Goal: Task Accomplishment & Management: Use online tool/utility

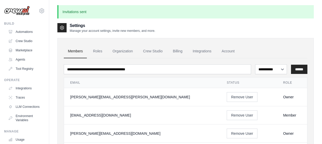
click at [23, 10] on img at bounding box center [17, 11] width 26 height 10
click at [26, 33] on link "Automations" at bounding box center [26, 32] width 39 height 8
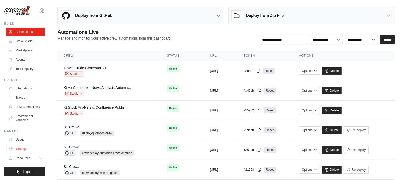
click at [17, 152] on link "Settings" at bounding box center [26, 149] width 39 height 8
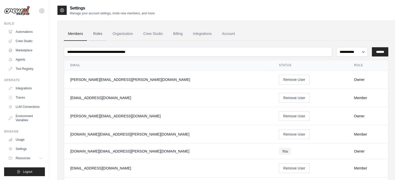
click at [99, 34] on link "Roles" at bounding box center [97, 34] width 17 height 14
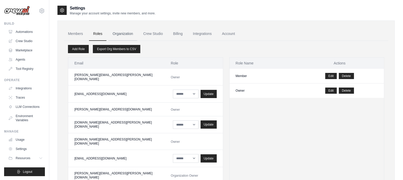
click at [127, 34] on link "Organization" at bounding box center [122, 34] width 28 height 14
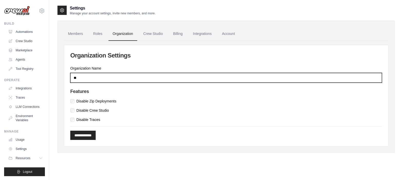
click at [121, 78] on input "**" at bounding box center [225, 78] width 311 height 10
drag, startPoint x: 114, startPoint y: 77, endPoint x: 51, endPoint y: 74, distance: 63.4
click at [51, 74] on div "Settings Manage your account settings, invite new members, and more. Members Ro…" at bounding box center [225, 95] width 353 height 180
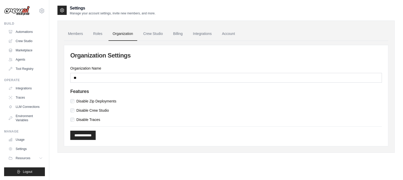
click at [137, 124] on div "**********" at bounding box center [226, 95] width 324 height 101
click at [101, 37] on link "Roles" at bounding box center [97, 34] width 17 height 14
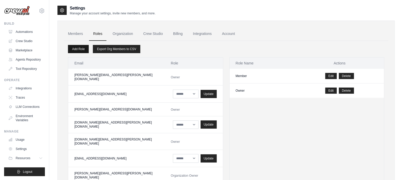
click at [74, 49] on link "Add Role" at bounding box center [78, 49] width 21 height 8
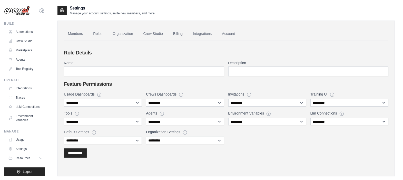
click at [136, 156] on div "**********" at bounding box center [226, 103] width 324 height 108
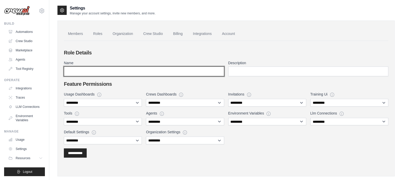
click at [124, 70] on input "Name" at bounding box center [144, 71] width 160 height 10
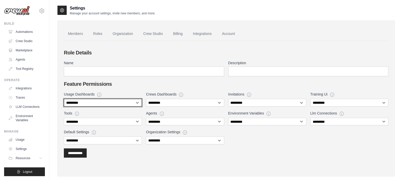
click at [133, 101] on select "**********" at bounding box center [103, 103] width 78 height 8
click at [287, 147] on div "**********" at bounding box center [226, 103] width 324 height 108
click at [100, 33] on link "Roles" at bounding box center [97, 34] width 17 height 14
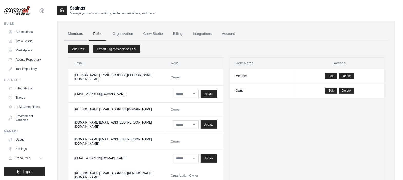
click at [83, 35] on link "Members" at bounding box center [75, 34] width 23 height 14
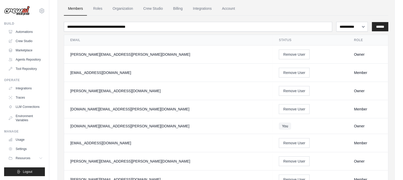
scroll to position [32, 0]
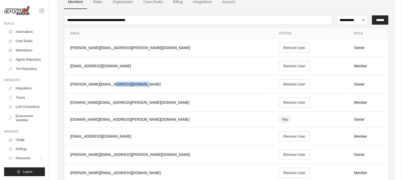
drag, startPoint x: 105, startPoint y: 85, endPoint x: 70, endPoint y: 84, distance: 35.4
click at [70, 84] on td "mike@crewai.com" at bounding box center [168, 84] width 208 height 18
click at [111, 81] on div "mike@crewai.com" at bounding box center [168, 83] width 196 height 5
click at [114, 84] on div "mike@crewai.com" at bounding box center [168, 83] width 196 height 5
click at [117, 121] on td "[DOMAIN_NAME][EMAIL_ADDRESS][PERSON_NAME][DOMAIN_NAME]" at bounding box center [168, 119] width 208 height 16
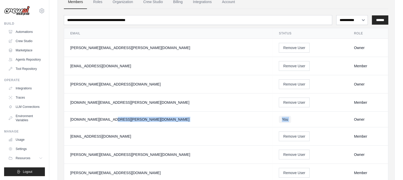
drag, startPoint x: 324, startPoint y: 117, endPoint x: 73, endPoint y: 118, distance: 251.7
click at [73, 118] on tr "neo.kim@kt.com You Owner" at bounding box center [226, 119] width 324 height 16
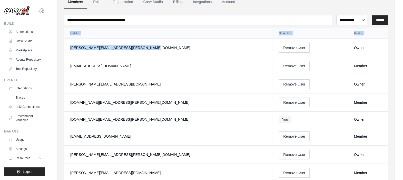
drag, startPoint x: 109, startPoint y: 52, endPoint x: 58, endPoint y: 49, distance: 51.3
drag, startPoint x: 58, startPoint y: 49, endPoint x: 176, endPoint y: 54, distance: 118.0
click at [176, 54] on td "jae-hyun.lee@kt.com" at bounding box center [168, 48] width 208 height 18
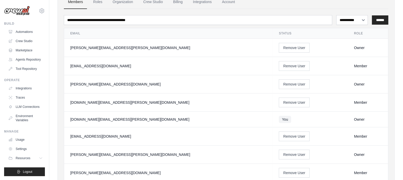
click at [304, 47] on form "Remove User" at bounding box center [310, 48] width 63 height 10
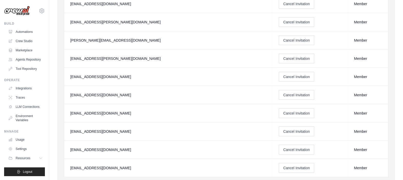
scroll to position [480, 0]
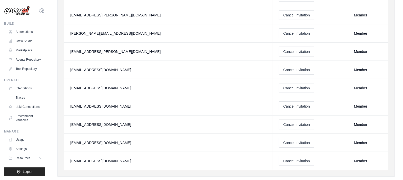
drag, startPoint x: 68, startPoint y: 32, endPoint x: 113, endPoint y: 149, distance: 125.5
drag, startPoint x: 113, startPoint y: 149, endPoint x: 137, endPoint y: 143, distance: 25.2
click at [137, 143] on td "sunwoo.ha@kt.com" at bounding box center [168, 143] width 208 height 18
click at [144, 158] on div "yongbeom.yi@kt.com" at bounding box center [168, 160] width 196 height 5
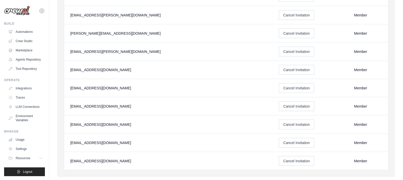
click at [139, 127] on td "sung.park@kt.com" at bounding box center [168, 124] width 208 height 18
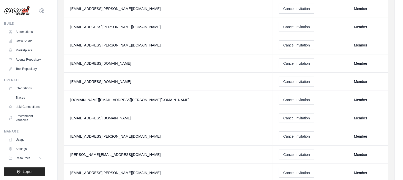
scroll to position [352, 0]
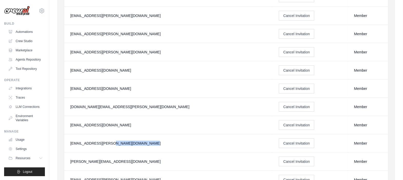
drag, startPoint x: 115, startPoint y: 143, endPoint x: 69, endPoint y: 141, distance: 46.4
click at [69, 141] on td "jungwook.lee@kt.com" at bounding box center [168, 143] width 208 height 18
drag, startPoint x: 69, startPoint y: 141, endPoint x: 132, endPoint y: 137, distance: 63.1
click at [132, 137] on td "jungwook.lee@kt.com" at bounding box center [168, 143] width 208 height 18
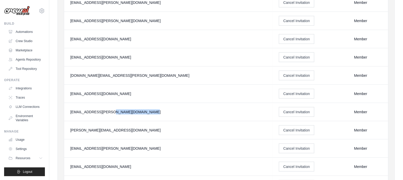
scroll to position [384, 0]
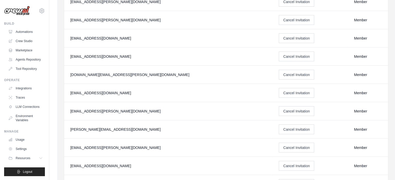
click at [143, 139] on td "kyungsuk.choi@kt.com" at bounding box center [168, 147] width 208 height 18
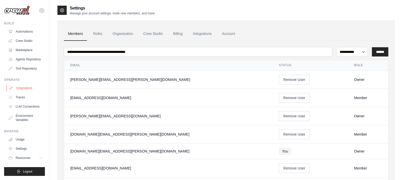
scroll to position [0, 0]
click at [24, 33] on link "Automations" at bounding box center [26, 32] width 39 height 8
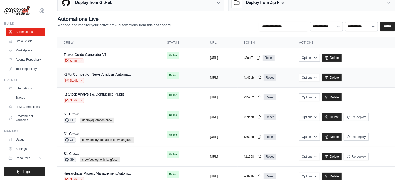
scroll to position [32, 0]
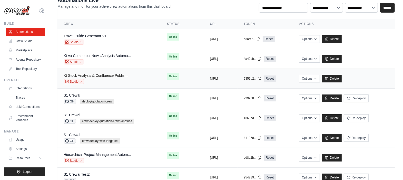
click at [98, 73] on link "Kt Stock Analysis & Confluence Publis..." at bounding box center [96, 75] width 64 height 4
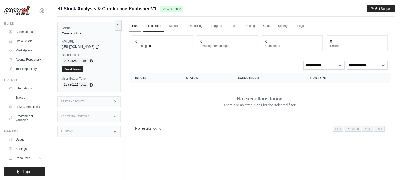
click at [135, 28] on link "Run" at bounding box center [135, 26] width 12 height 11
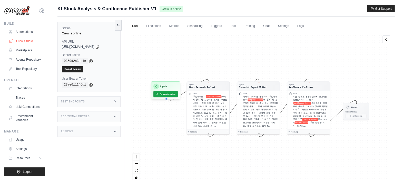
click at [27, 41] on link "Crew Studio" at bounding box center [26, 41] width 39 height 8
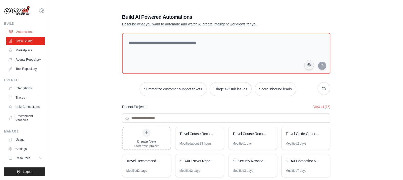
click at [20, 32] on link "Automations" at bounding box center [26, 32] width 39 height 8
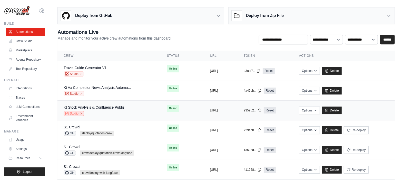
click at [81, 112] on icon at bounding box center [80, 113] width 3 height 3
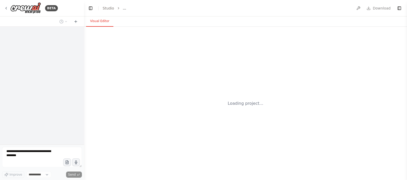
select select "****"
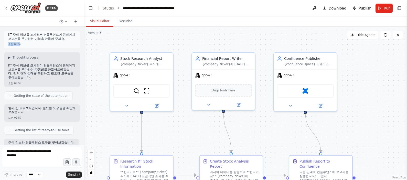
click at [18, 46] on div "KT 주식 정보를 조사해서 컨플루언스에 원페이지 보고서를 추가하는 기능을 만들어 주세요. 오전 09:57" at bounding box center [42, 39] width 76 height 17
drag, startPoint x: 18, startPoint y: 46, endPoint x: 12, endPoint y: 40, distance: 9.1
click at [12, 40] on p "KT 주식 정보를 조사해서 컨플루언스에 원페이지 보고서를 추가하는 기능을 만들어 주세요." at bounding box center [42, 37] width 68 height 8
drag, startPoint x: 12, startPoint y: 40, endPoint x: 9, endPoint y: 33, distance: 7.6
click at [9, 33] on p "KT 주식 정보를 조사해서 컨플루언스에 원페이지 보고서를 추가하는 기능을 만들어 주세요." at bounding box center [42, 37] width 68 height 8
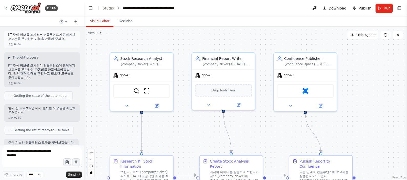
click at [9, 33] on div "KT 주식 정보를 조사해서 컨플루언스에 원페이지 보고서를 추가하는 기능을 만들어 주세요. 오전 09:57" at bounding box center [42, 39] width 76 height 17
click at [13, 42] on div "KT 주식 정보를 조사해서 컨플루언스에 원페이지 보고서를 추가하는 기능을 만들어 주세요." at bounding box center [42, 37] width 68 height 9
click at [103, 8] on header "**********" at bounding box center [245, 8] width 323 height 16
click at [104, 8] on link "Studio" at bounding box center [109, 8] width 12 height 4
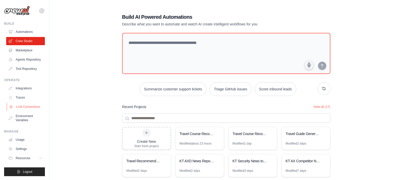
click at [28, 111] on link "LLM Connections" at bounding box center [26, 107] width 39 height 8
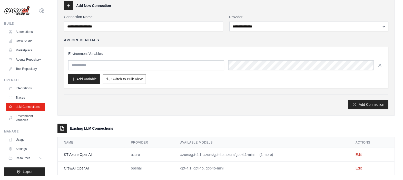
scroll to position [34, 0]
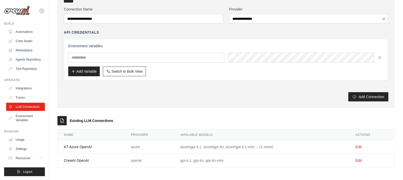
drag, startPoint x: 286, startPoint y: 148, endPoint x: 161, endPoint y: 149, distance: 124.0
click at [161, 149] on tr "KT Azure OpenAI azure azure/gpt-4.1, azure/gpt-4o, azure/gpt-4.1-mini ... (1 mo…" at bounding box center [226, 147] width 337 height 14
drag, startPoint x: 161, startPoint y: 149, endPoint x: 158, endPoint y: 147, distance: 3.8
click at [158, 147] on td "azure" at bounding box center [149, 147] width 49 height 14
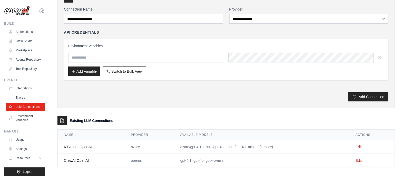
click at [158, 147] on td "azure" at bounding box center [149, 147] width 49 height 14
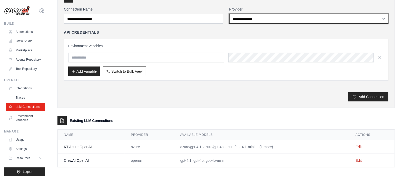
click at [324, 20] on select "**********" at bounding box center [308, 19] width 159 height 10
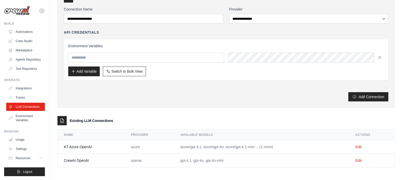
click at [180, 105] on div "**********" at bounding box center [225, 47] width 337 height 121
click at [30, 42] on link "Crew Studio" at bounding box center [26, 41] width 39 height 8
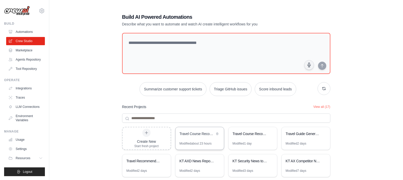
click at [200, 131] on div "Travel Course Recommendation System" at bounding box center [196, 133] width 35 height 5
click at [252, 133] on div "Travel Course Recommendation System" at bounding box center [249, 133] width 35 height 5
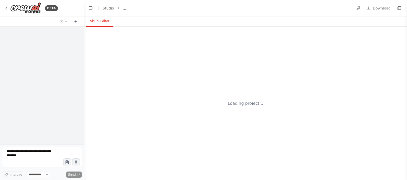
select select "****"
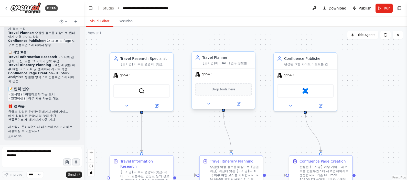
click at [207, 77] on div "gpt-4.1" at bounding box center [223, 73] width 63 height 11
click at [240, 104] on icon at bounding box center [239, 103] width 4 height 4
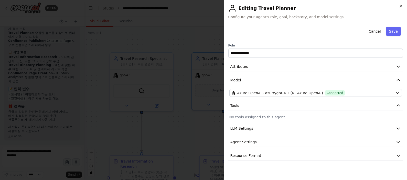
click at [400, 5] on icon "button" at bounding box center [401, 6] width 4 height 4
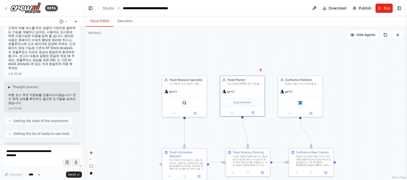
scroll to position [0, 0]
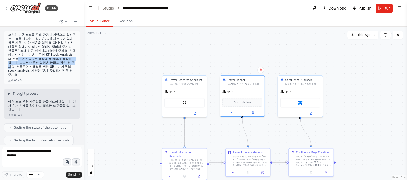
drag, startPoint x: 44, startPoint y: 62, endPoint x: 47, endPoint y: 65, distance: 4.9
click at [47, 65] on p "고객의 여행 코스를 주요 관광지 기반으로 알려주는 기능을 개발하고 싶어요. 사용자는 도시명과 하루 사용가능한 비용을 입력 할 겁니다. 정리된 …" at bounding box center [42, 55] width 68 height 44
drag, startPoint x: 47, startPoint y: 65, endPoint x: 30, endPoint y: 59, distance: 18.0
click at [30, 59] on p "고객의 여행 코스를 주요 관광지 기반으로 알려주는 기능을 개발하고 싶어요. 사용자는 도시명과 하루 사용가능한 비용을 입력 할 겁니다. 정리된 …" at bounding box center [42, 55] width 68 height 44
click at [14, 80] on div "오후 03:48" at bounding box center [14, 80] width 13 height 4
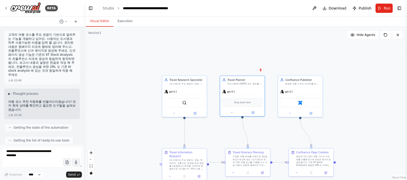
drag, startPoint x: 14, startPoint y: 80, endPoint x: 37, endPoint y: 83, distance: 23.5
click at [37, 83] on div "고객의 여행 코스를 주요 관광지 기반으로 알려주는 기능을 개발하고 싶어요. 사용자는 도시명과 하루 사용가능한 비용을 입력 할 겁니다. 정리된 …" at bounding box center [42, 58] width 76 height 54
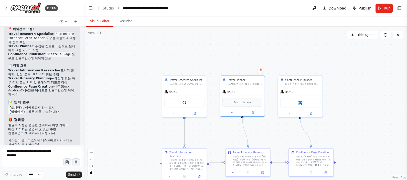
scroll to position [562, 0]
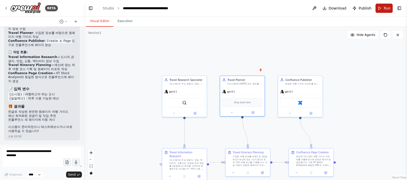
click at [384, 6] on button "Run" at bounding box center [384, 8] width 17 height 9
click at [384, 6] on header "**********" at bounding box center [245, 8] width 323 height 16
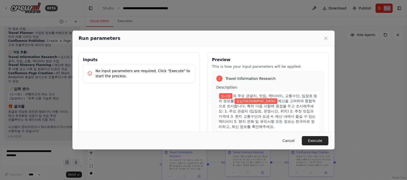
click at [292, 140] on button "Cancel" at bounding box center [289, 140] width 20 height 9
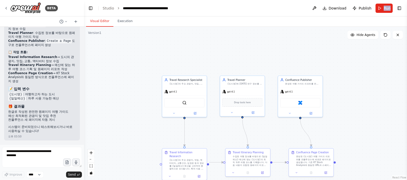
click at [292, 140] on div ".deletable-edge-delete-btn { width: 20px; height: 20px; border: 0px solid #ffff…" at bounding box center [245, 103] width 323 height 153
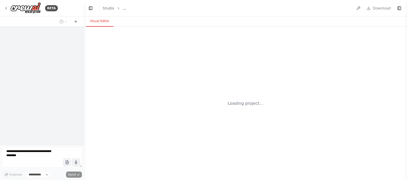
select select "****"
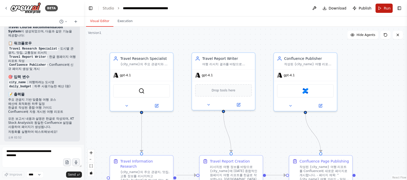
click at [384, 5] on button "Run" at bounding box center [384, 8] width 17 height 9
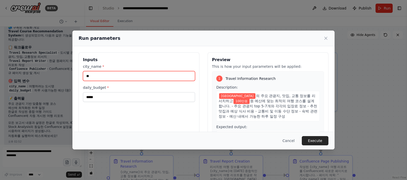
click at [110, 77] on input "**" at bounding box center [139, 76] width 112 height 10
type input "*"
type input "**"
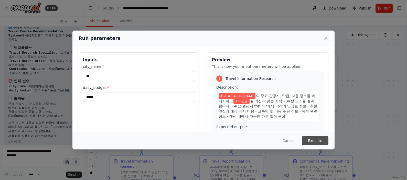
click at [311, 140] on button "Execute" at bounding box center [315, 140] width 27 height 9
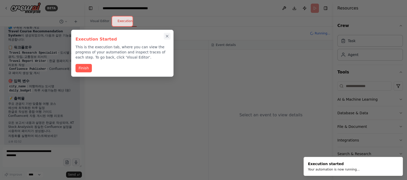
click at [168, 35] on icon "Close walkthrough" at bounding box center [167, 36] width 2 height 2
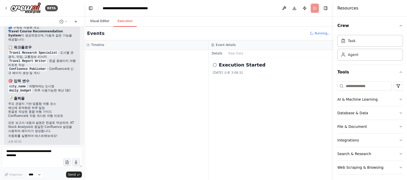
click at [100, 20] on button "Visual Editor" at bounding box center [99, 21] width 27 height 11
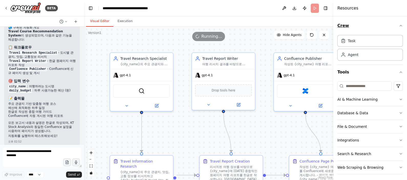
click at [399, 25] on icon "button" at bounding box center [401, 26] width 4 height 4
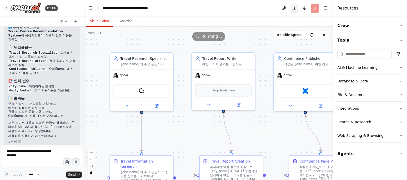
click at [325, 6] on button "Toggle Right Sidebar" at bounding box center [325, 8] width 7 height 7
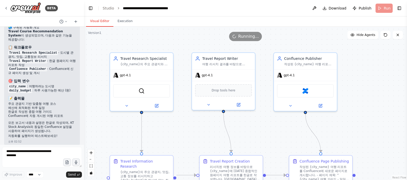
click at [385, 10] on header "**********" at bounding box center [245, 8] width 323 height 16
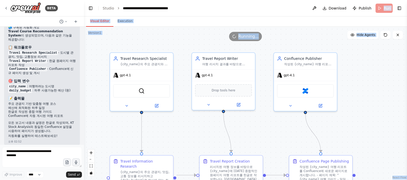
drag, startPoint x: 384, startPoint y: 9, endPoint x: 274, endPoint y: 36, distance: 113.3
click at [274, 36] on main "**********" at bounding box center [245, 90] width 323 height 180
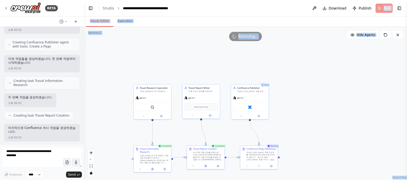
scroll to position [247, 0]
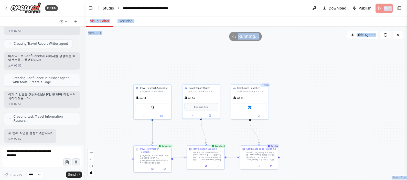
click at [107, 9] on link "Studio" at bounding box center [109, 8] width 12 height 4
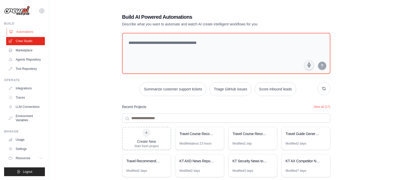
click at [31, 33] on link "Automations" at bounding box center [26, 32] width 39 height 8
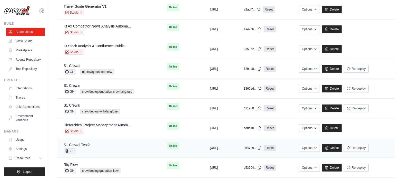
scroll to position [64, 0]
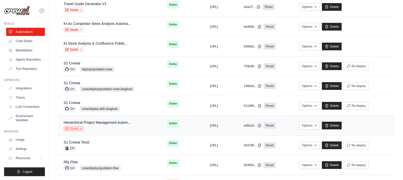
click at [76, 127] on link "Studio" at bounding box center [74, 128] width 21 height 5
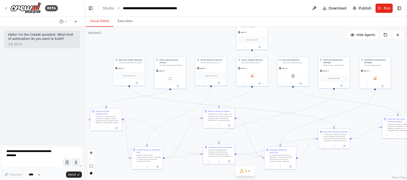
drag, startPoint x: 164, startPoint y: 143, endPoint x: 163, endPoint y: 110, distance: 33.1
click at [163, 110] on div ".deletable-edge-delete-btn { width: 20px; height: 20px; border: 0px solid #ffff…" at bounding box center [245, 103] width 323 height 153
click at [126, 46] on div ".deletable-edge-delete-btn { width: 20px; height: 20px; border: 0px solid #ffff…" at bounding box center [245, 103] width 323 height 153
click at [108, 7] on link "Studio" at bounding box center [109, 8] width 12 height 4
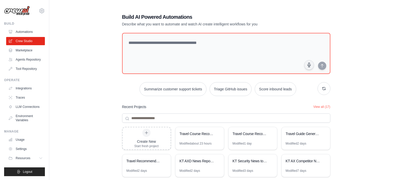
click at [354, 59] on div "Build AI Powered Automations Describe what you want to automate and watch AI cr…" at bounding box center [225, 111] width 337 height 212
click at [30, 33] on link "Automations" at bounding box center [26, 32] width 39 height 8
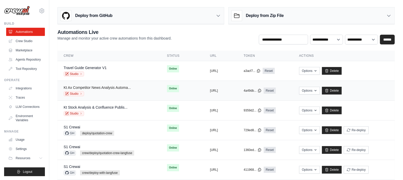
click at [78, 89] on link "Kt Ax Competitor News Analysis Automa..." at bounding box center [97, 87] width 67 height 4
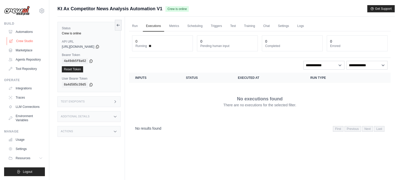
click at [28, 40] on link "Crew Studio" at bounding box center [26, 41] width 39 height 8
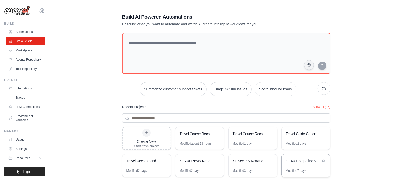
click at [308, 163] on div "KT AX Competitor News Analysis Automation" at bounding box center [303, 161] width 35 height 6
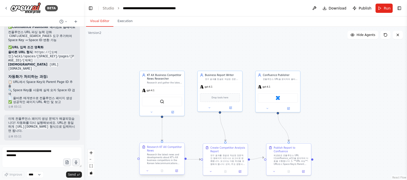
scroll to position [1133, 0]
click at [109, 9] on link "Studio" at bounding box center [109, 8] width 12 height 4
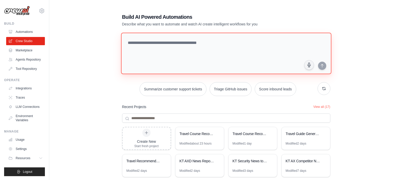
click at [169, 50] on textarea at bounding box center [226, 54] width 210 height 42
click at [222, 44] on textarea at bounding box center [226, 54] width 210 height 42
type textarea "*"
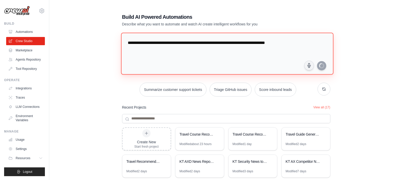
type textarea "**********"
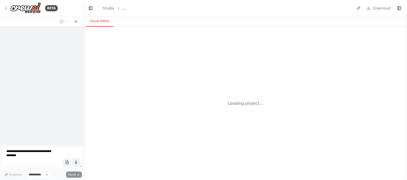
select select "****"
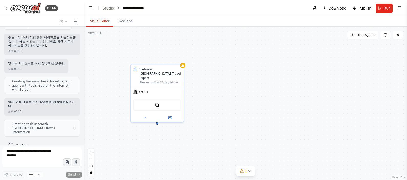
scroll to position [113, 0]
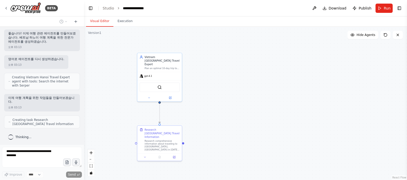
drag, startPoint x: 216, startPoint y: 124, endPoint x: 205, endPoint y: 101, distance: 25.0
click at [205, 101] on div ".deletable-edge-delete-btn { width: 20px; height: 20px; border: 0px solid #ffff…" at bounding box center [245, 103] width 323 height 153
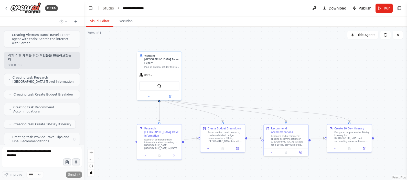
scroll to position [172, 0]
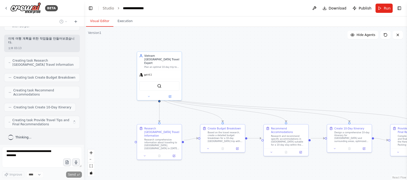
click at [287, 165] on div ".deletable-edge-delete-btn { width: 20px; height: 20px; border: 0px solid #ffff…" at bounding box center [245, 103] width 323 height 153
click at [273, 161] on div ".deletable-edge-delete-btn { width: 20px; height: 20px; border: 0px solid #ffff…" at bounding box center [245, 103] width 323 height 153
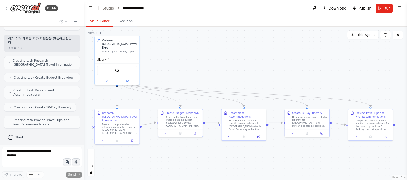
drag, startPoint x: 258, startPoint y: 153, endPoint x: 243, endPoint y: 146, distance: 16.5
click at [243, 146] on div ".deletable-edge-delete-btn { width: 20px; height: 20px; border: 0px solid #ffff…" at bounding box center [245, 103] width 323 height 153
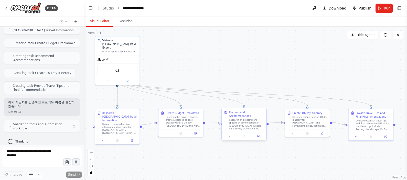
scroll to position [210, 0]
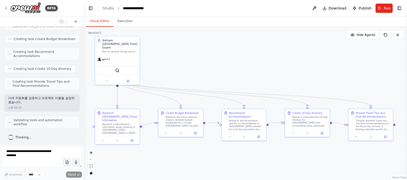
click at [195, 154] on div ".deletable-edge-delete-btn { width: 20px; height: 20px; border: 0px solid #ffff…" at bounding box center [245, 103] width 323 height 153
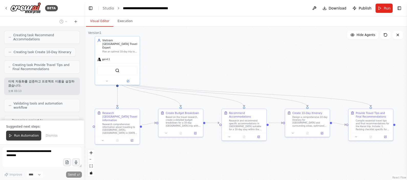
click at [31, 135] on span "Run Automation" at bounding box center [26, 135] width 25 height 4
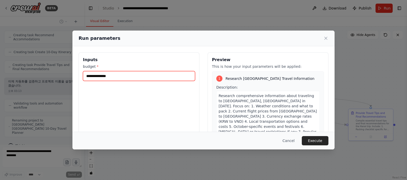
click at [153, 77] on input "budget *" at bounding box center [139, 76] width 112 height 10
type input "******"
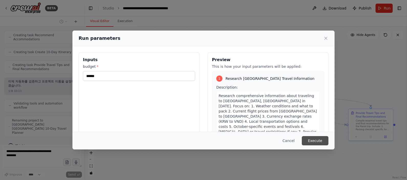
click at [323, 137] on button "Execute" at bounding box center [315, 140] width 27 height 9
click at [0, 0] on div "Select an event to view details" at bounding box center [0, 0] width 0 height 0
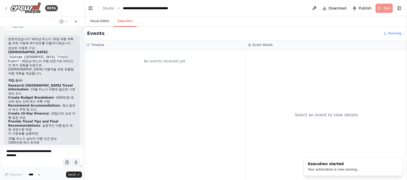
click at [105, 20] on button "Visual Editor" at bounding box center [99, 21] width 27 height 11
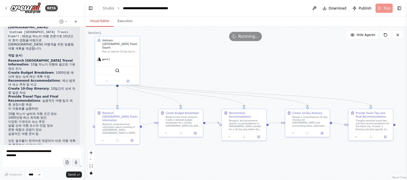
scroll to position [362, 0]
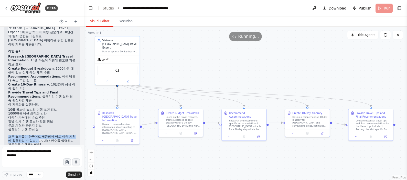
drag, startPoint x: 9, startPoint y: 123, endPoint x: 46, endPoint y: 127, distance: 36.9
click at [46, 135] on p "모든 결과물이 한국어로 제공되어 바로 여행 계획에 활용하실 수 있습니다. 예산 변수를 입력하고 자동화를 실행해보세요!" at bounding box center [42, 141] width 68 height 12
drag, startPoint x: 46, startPoint y: 127, endPoint x: 36, endPoint y: 127, distance: 9.7
click at [36, 135] on p "모든 결과물이 한국어로 제공되어 바로 여행 계획에 활용하실 수 있습니다. 예산 변수를 입력하고 자동화를 실행해보세요!" at bounding box center [42, 141] width 68 height 12
click at [29, 135] on p "모든 결과물이 한국어로 제공되어 바로 여행 계획에 활용하실 수 있습니다. 예산 변수를 입력하고 자동화를 실행해보세요!" at bounding box center [42, 141] width 68 height 12
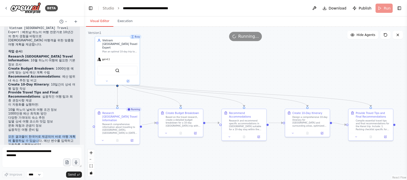
click at [28, 135] on p "모든 결과물이 한국어로 제공되어 바로 여행 계획에 활용하실 수 있습니다. 예산 변수를 입력하고 자동화를 실행해보세요!" at bounding box center [42, 141] width 68 height 12
click at [117, 138] on icon at bounding box center [118, 139] width 2 height 2
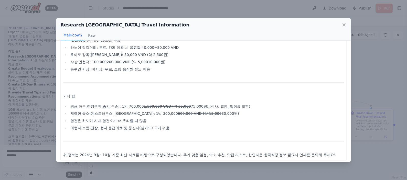
scroll to position [475, 0]
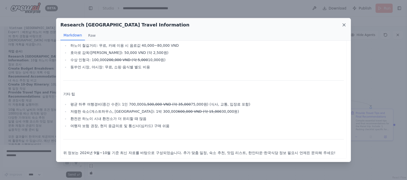
click at [344, 24] on icon at bounding box center [344, 25] width 3 height 3
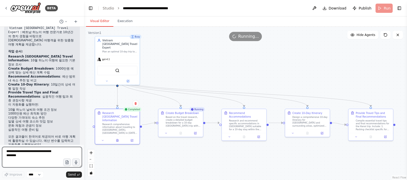
click at [42, 157] on textarea at bounding box center [42, 157] width 80 height 21
click at [46, 162] on textarea "**********" at bounding box center [42, 157] width 80 height 21
type textarea "**********"
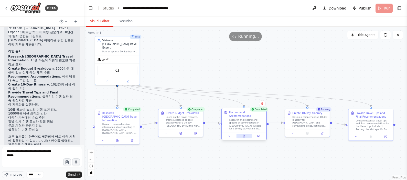
click at [245, 135] on icon at bounding box center [244, 136] width 2 height 2
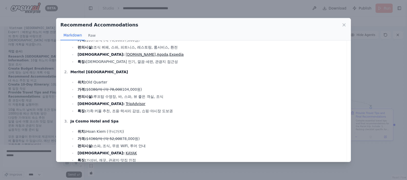
scroll to position [352, 0]
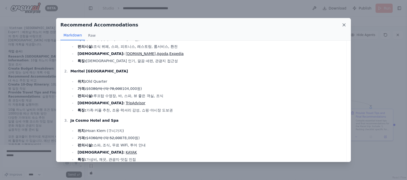
click at [345, 24] on icon at bounding box center [344, 24] width 5 height 5
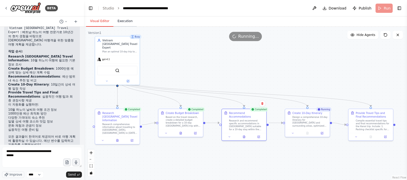
click at [122, 22] on button "Execution" at bounding box center [125, 21] width 23 height 11
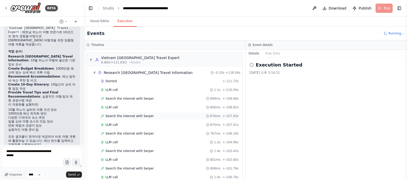
click at [131, 113] on div "Search the internet with Serper 876ms + -107.93s" at bounding box center [169, 116] width 141 height 8
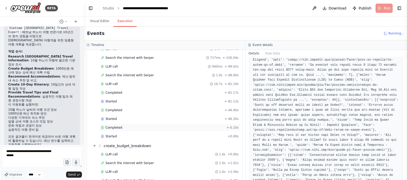
scroll to position [224, 0]
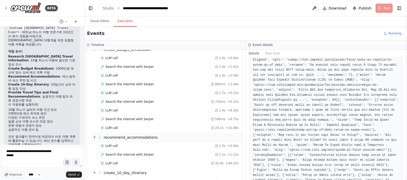
click at [123, 132] on div "▼ recommend_accommodations" at bounding box center [167, 136] width 152 height 9
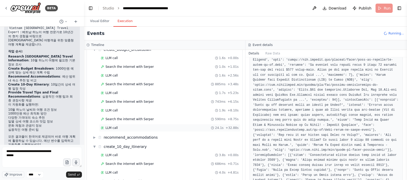
click at [126, 126] on div "LLM call 24.1s + 32.88s" at bounding box center [170, 128] width 138 height 4
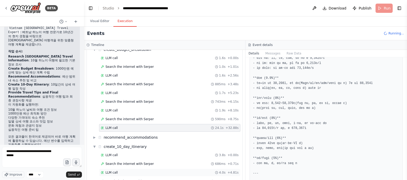
scroll to position [242, 0]
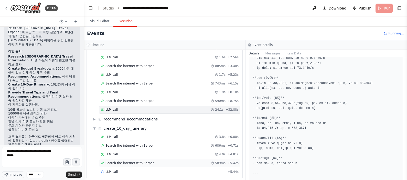
click at [141, 162] on div "Search the internet with Serper 589ms + 5.42s" at bounding box center [169, 163] width 141 height 8
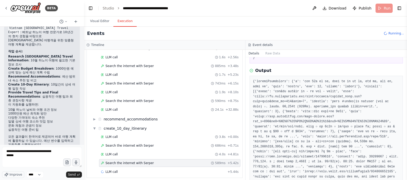
scroll to position [0, 0]
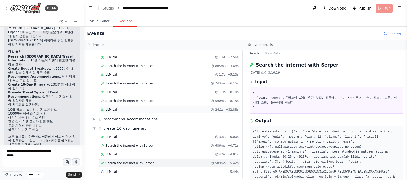
click at [159, 107] on div "LLM call 24.1s + 32.88s" at bounding box center [170, 109] width 138 height 4
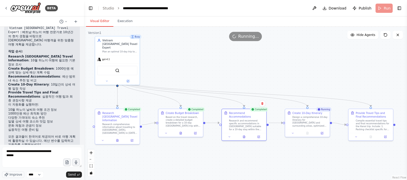
click at [102, 21] on button "Visual Editor" at bounding box center [99, 21] width 27 height 11
click at [204, 153] on div ".deletable-edge-delete-btn { width: 20px; height: 20px; border: 0px solid #ffff…" at bounding box center [245, 103] width 323 height 153
click at [41, 160] on textarea "**********" at bounding box center [42, 157] width 80 height 21
click at [45, 161] on textarea "**********" at bounding box center [42, 157] width 80 height 21
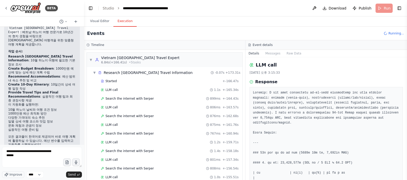
click at [122, 19] on button "Execution" at bounding box center [125, 21] width 23 height 11
click at [101, 23] on button "Visual Editor" at bounding box center [99, 21] width 27 height 11
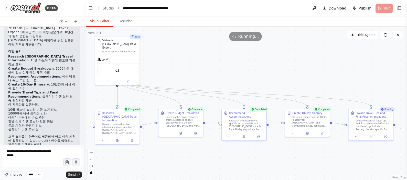
click at [195, 71] on div ".deletable-edge-delete-btn { width: 20px; height: 20px; border: 0px solid #ffff…" at bounding box center [245, 103] width 323 height 153
click at [334, 159] on div ".deletable-edge-delete-btn { width: 20px; height: 20px; border: 0px solid #ffff…" at bounding box center [245, 103] width 323 height 153
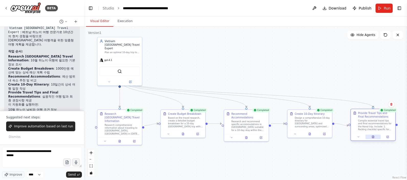
click at [374, 136] on icon at bounding box center [373, 136] width 3 height 3
click at [374, 136] on icon at bounding box center [374, 136] width 2 height 2
click at [374, 135] on icon at bounding box center [373, 136] width 3 height 3
click at [370, 150] on div ".deletable-edge-delete-btn { width: 20px; height: 20px; border: 0px solid #ffff…" at bounding box center [245, 103] width 323 height 153
click at [374, 135] on icon at bounding box center [374, 135] width 1 height 1
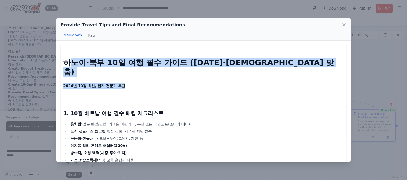
drag, startPoint x: 91, startPoint y: 66, endPoint x: 239, endPoint y: 71, distance: 147.7
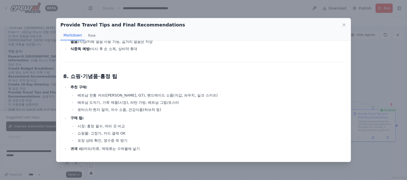
scroll to position [801, 0]
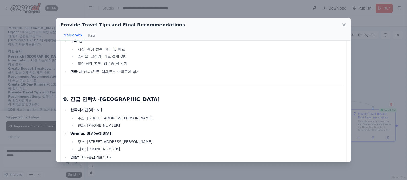
drag, startPoint x: 344, startPoint y: 25, endPoint x: 341, endPoint y: 27, distance: 3.6
click at [344, 25] on icon at bounding box center [344, 24] width 5 height 5
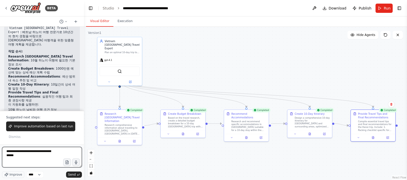
click at [28, 162] on textarea "**********" at bounding box center [42, 157] width 80 height 21
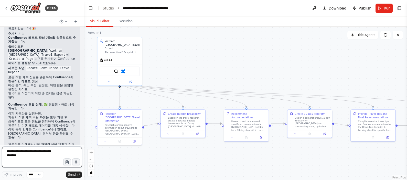
scroll to position [761, 0]
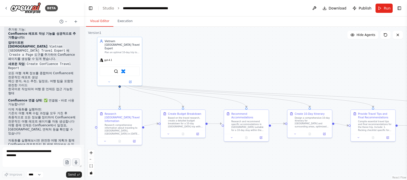
click at [180, 161] on div ".deletable-edge-delete-btn { width: 20px; height: 20px; border: 0px solid #ffff…" at bounding box center [245, 103] width 323 height 153
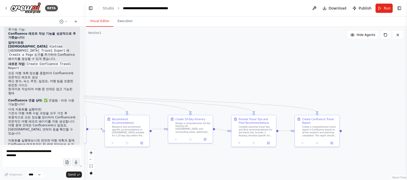
drag, startPoint x: 313, startPoint y: 147, endPoint x: 195, endPoint y: 152, distance: 118.8
click at [195, 152] on div ".deletable-edge-delete-btn { width: 20px; height: 20px; border: 0px solid #ffff…" at bounding box center [245, 103] width 323 height 153
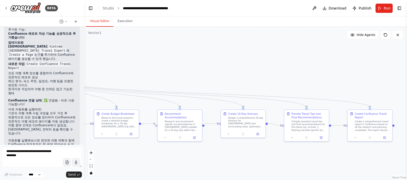
drag, startPoint x: 227, startPoint y: 169, endPoint x: 279, endPoint y: 164, distance: 52.8
click at [279, 164] on div ".deletable-edge-delete-btn { width: 20px; height: 20px; border: 0px solid #ffff…" at bounding box center [245, 103] width 323 height 153
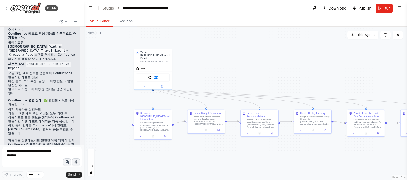
drag, startPoint x: 231, startPoint y: 155, endPoint x: 258, endPoint y: 155, distance: 26.9
click at [258, 155] on div ".deletable-edge-delete-btn { width: 20px; height: 20px; border: 0px solid #ffff…" at bounding box center [245, 103] width 323 height 153
click at [107, 9] on link "Studio" at bounding box center [109, 8] width 12 height 4
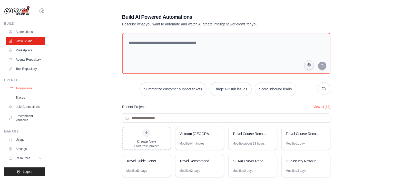
click at [21, 92] on link "Integrations" at bounding box center [26, 88] width 39 height 8
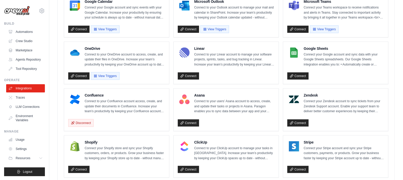
scroll to position [170, 0]
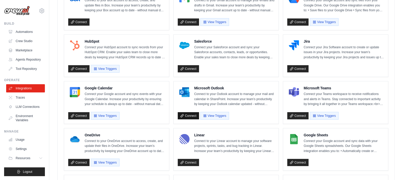
click at [190, 113] on link "Connect" at bounding box center [188, 115] width 21 height 7
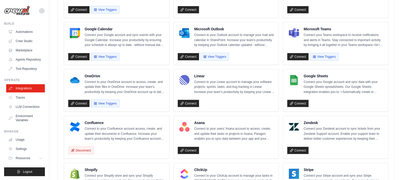
scroll to position [234, 0]
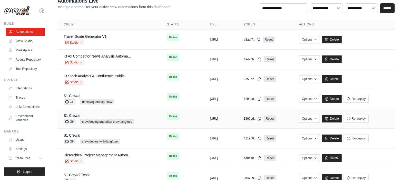
scroll to position [32, 0]
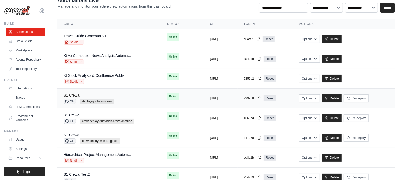
click at [77, 94] on link "S1 Crewai" at bounding box center [72, 95] width 17 height 4
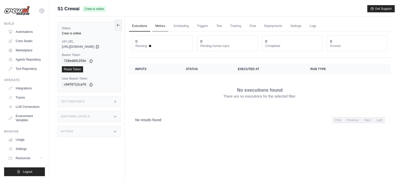
click at [168, 27] on link "Metrics" at bounding box center [160, 26] width 16 height 11
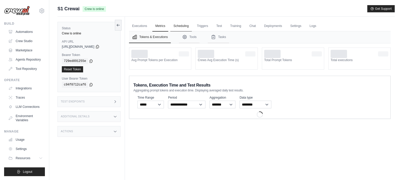
click at [188, 28] on link "Scheduling" at bounding box center [180, 26] width 21 height 11
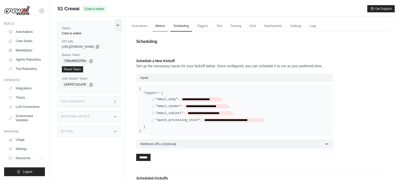
click at [167, 26] on link "Metrics" at bounding box center [160, 26] width 16 height 11
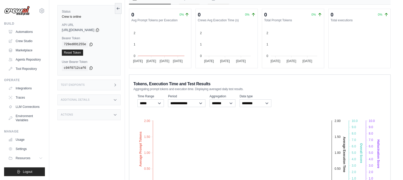
scroll to position [64, 0]
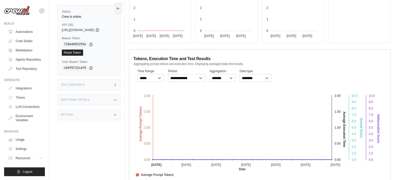
click at [79, 146] on div "Status Crew is online API URL copied https://s1-crewai-c5ea92dd-d703-470e-8c5a-…" at bounding box center [90, 90] width 67 height 180
click at [30, 159] on span "Resources" at bounding box center [23, 158] width 15 height 4
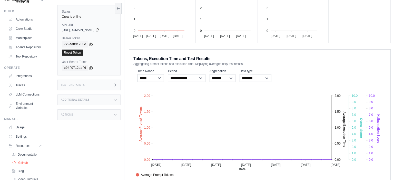
scroll to position [49, 0]
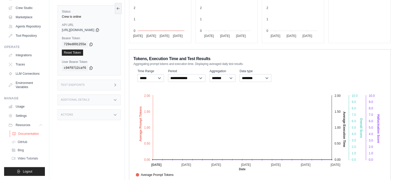
click at [30, 131] on span "Documentation" at bounding box center [28, 133] width 21 height 4
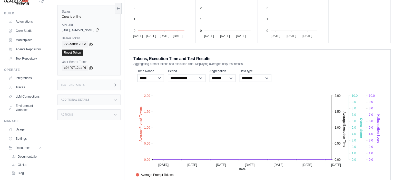
scroll to position [0, 0]
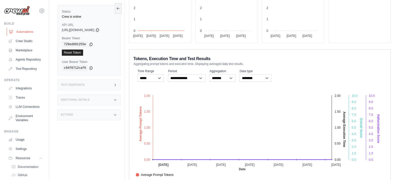
click at [28, 32] on link "Automations" at bounding box center [26, 32] width 39 height 8
